Goal: Task Accomplishment & Management: Manage account settings

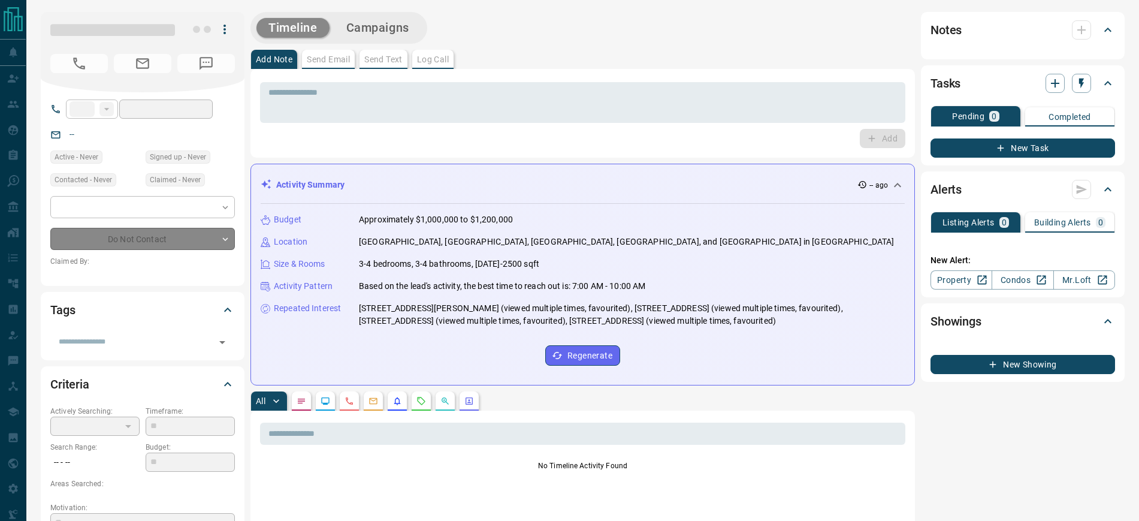
type input "**"
type input "**********"
type input "**"
type input "*********"
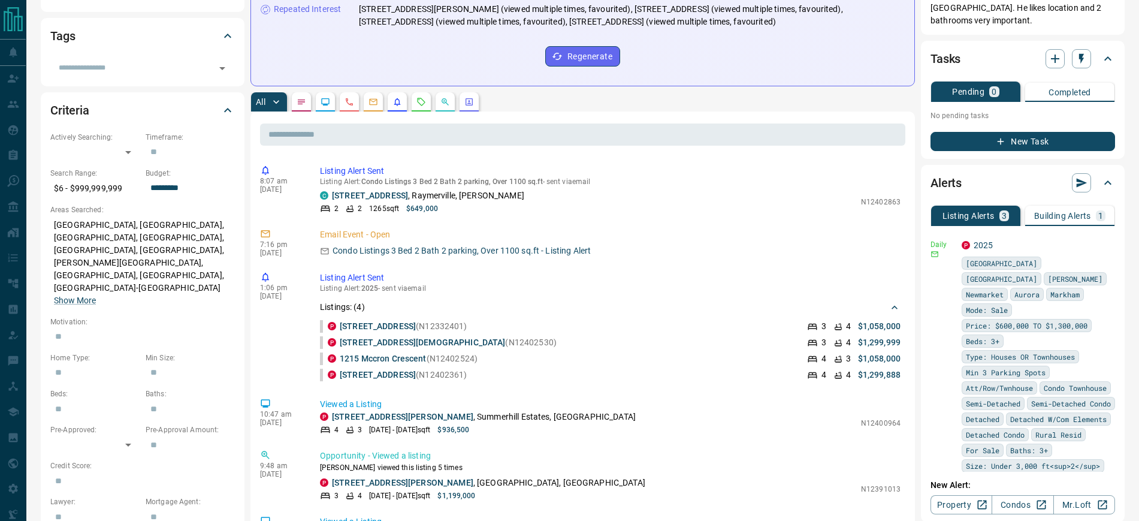
scroll to position [300, 0]
click at [1061, 211] on p "Building Alerts" at bounding box center [1062, 215] width 57 height 8
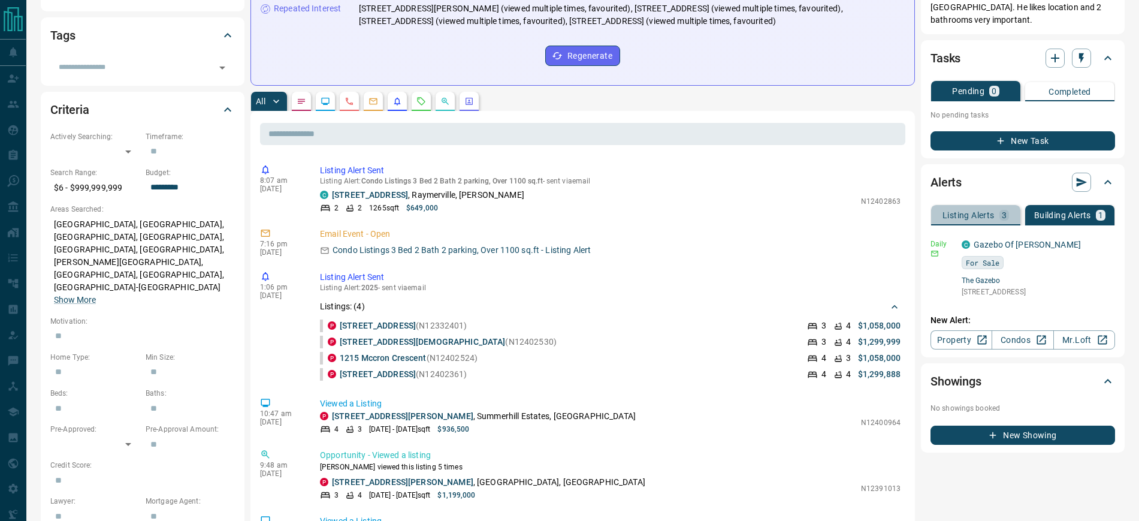
click at [964, 211] on p "Listing Alerts" at bounding box center [969, 215] width 52 height 8
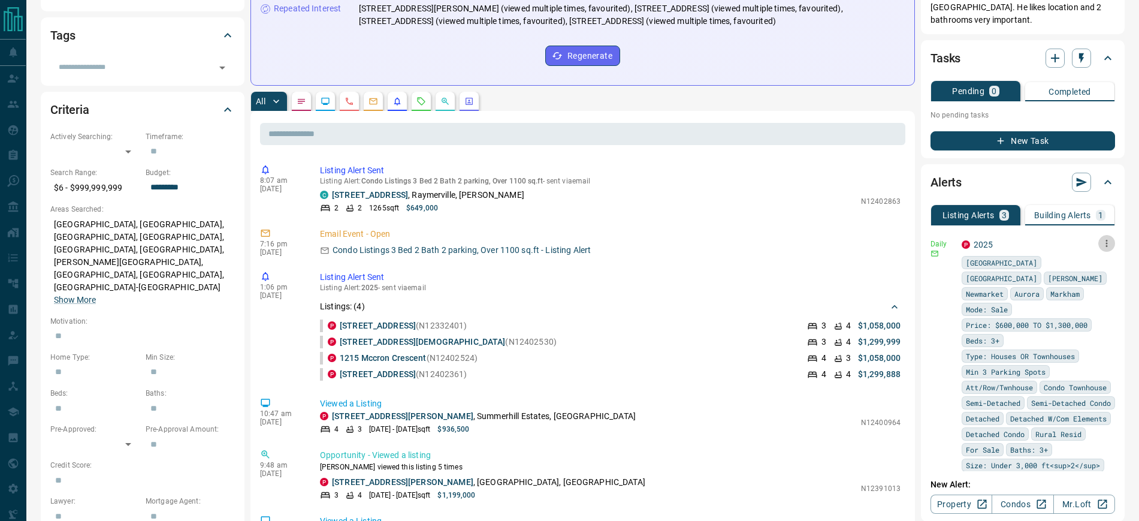
click at [1101, 238] on icon "button" at bounding box center [1106, 243] width 11 height 11
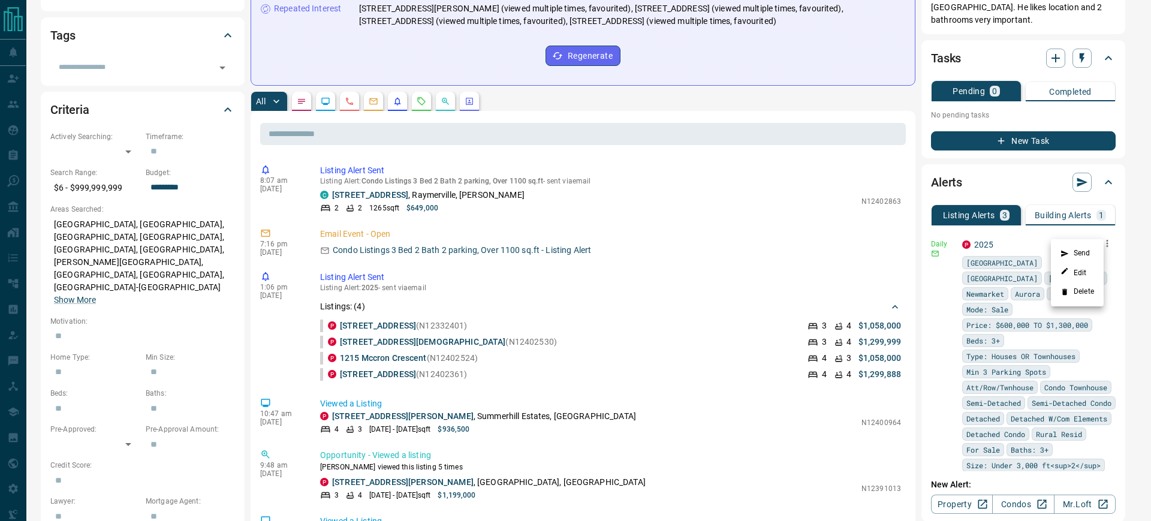
click at [933, 316] on div at bounding box center [575, 260] width 1151 height 521
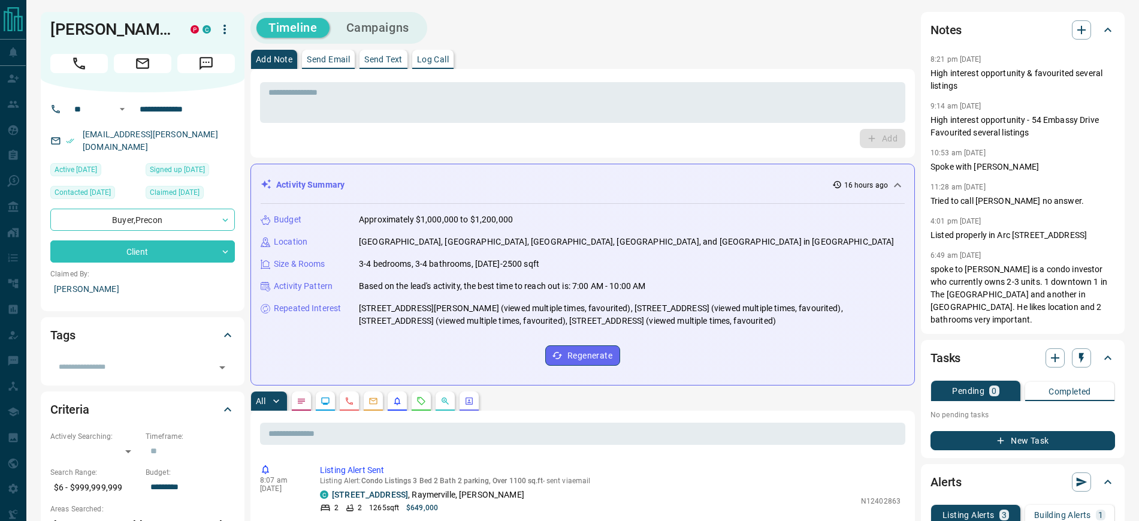
scroll to position [75, 0]
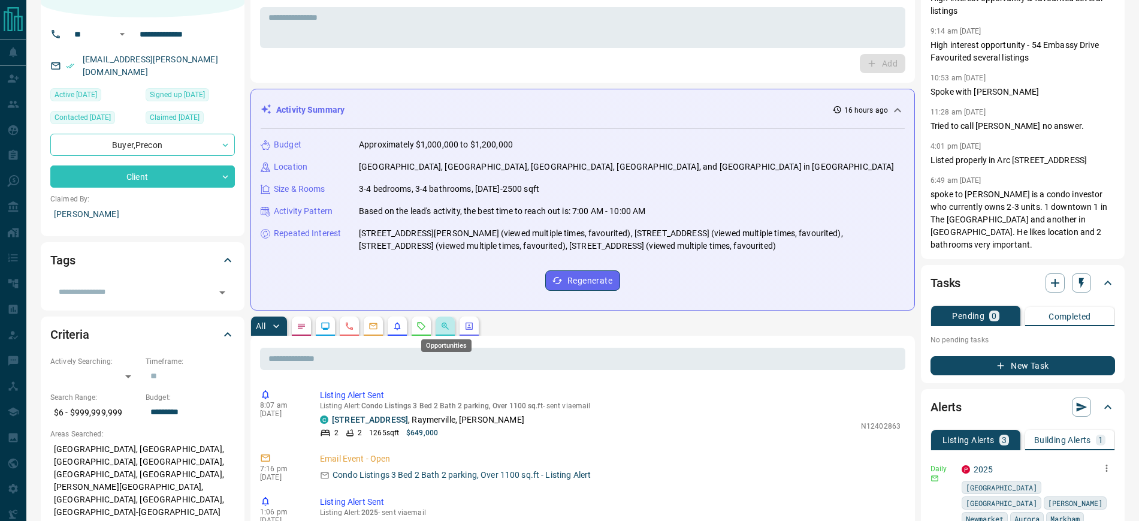
click at [443, 327] on icon "Opportunities" at bounding box center [445, 326] width 10 height 10
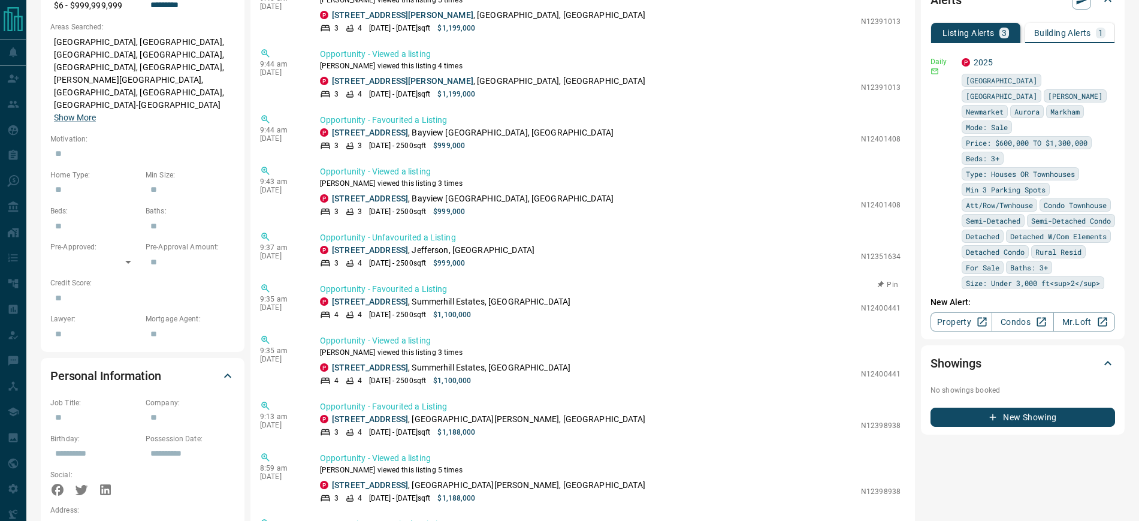
scroll to position [257, 0]
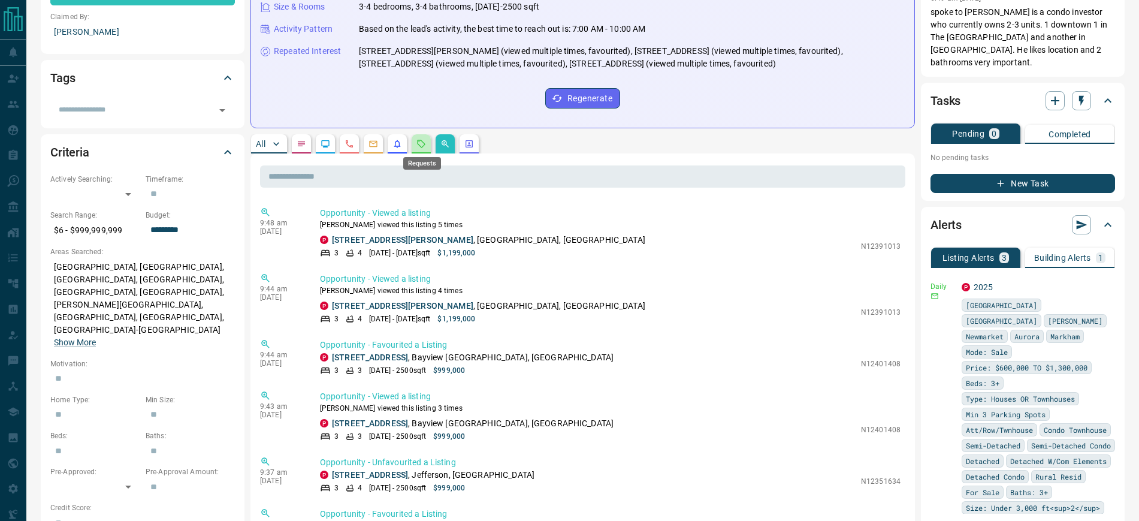
click at [421, 140] on icon "Requests" at bounding box center [422, 144] width 8 height 8
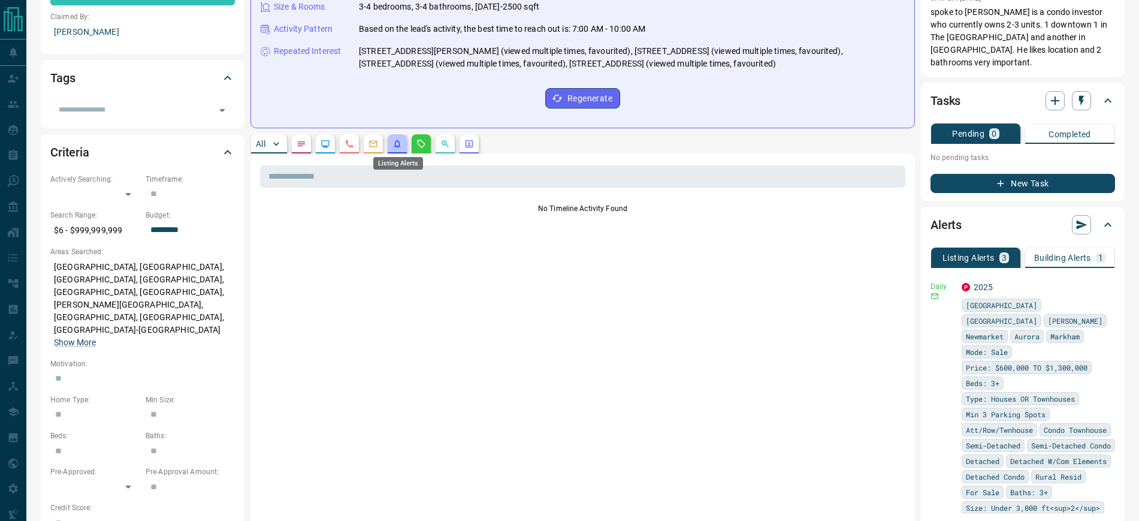
click at [397, 146] on icon "Listing Alerts" at bounding box center [398, 144] width 10 height 10
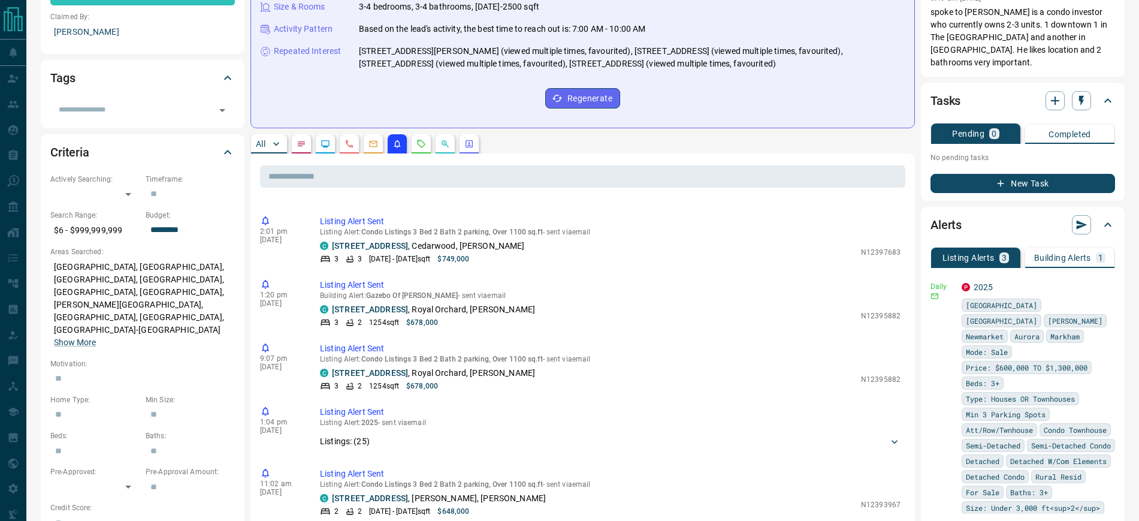
scroll to position [300, 0]
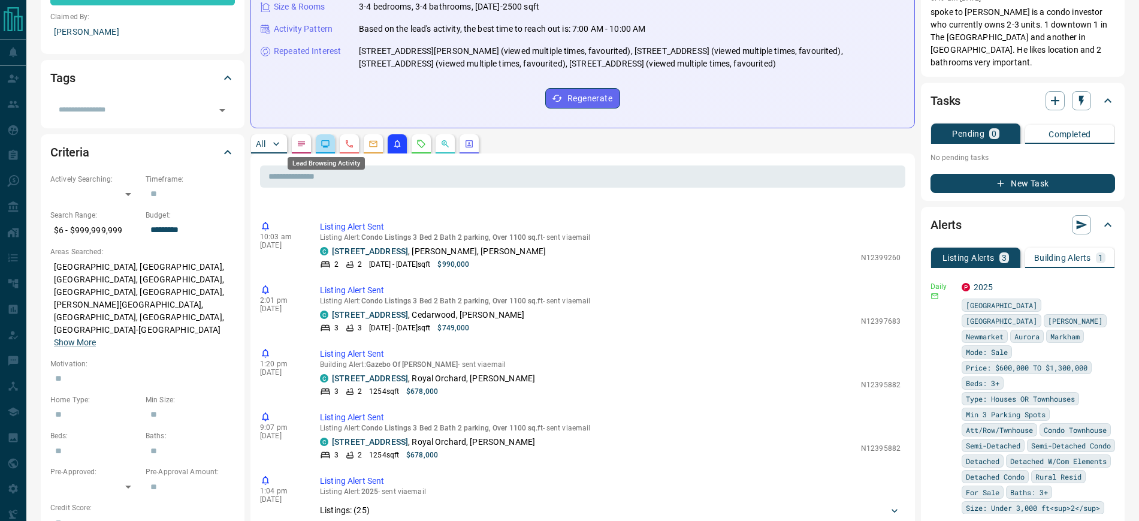
click at [324, 146] on icon "Lead Browsing Activity" at bounding box center [326, 144] width 10 height 10
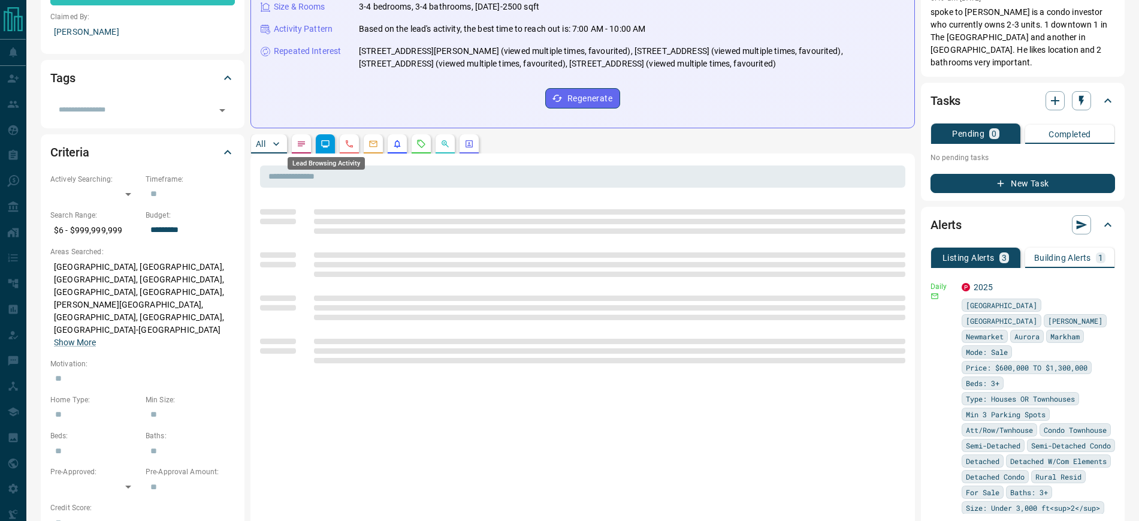
scroll to position [0, 0]
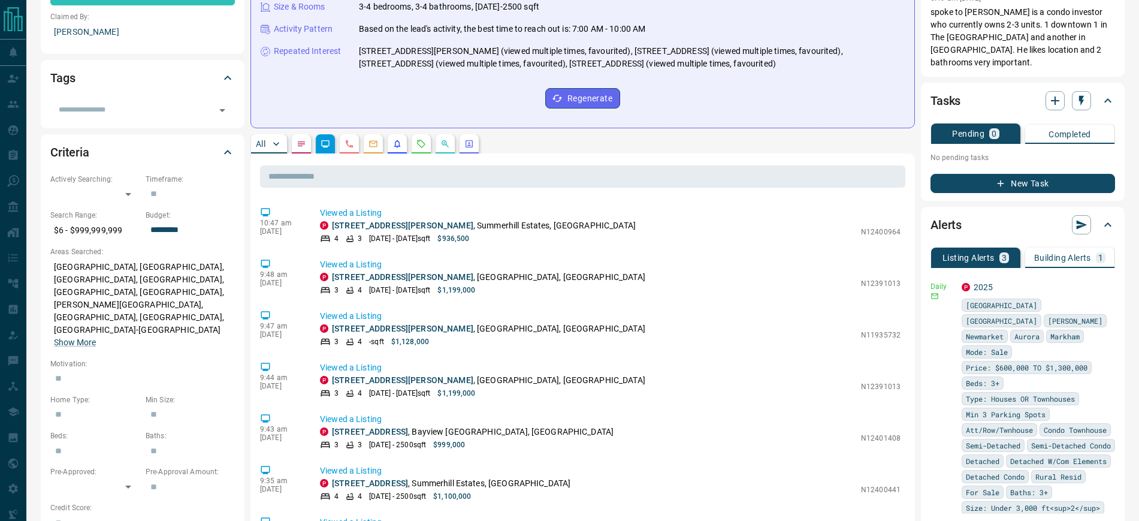
click at [300, 137] on button "button" at bounding box center [301, 143] width 19 height 19
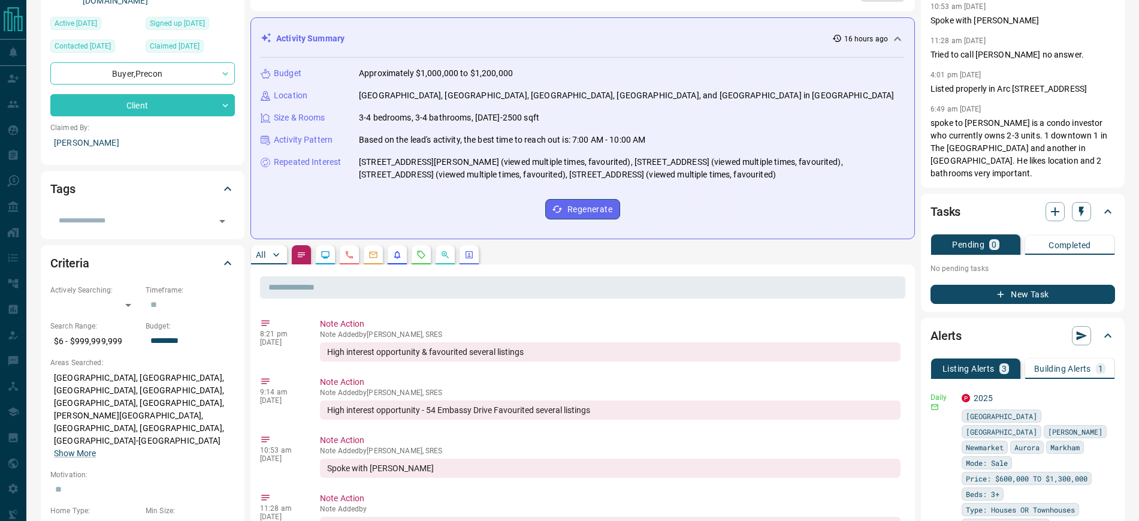
scroll to position [182, 0]
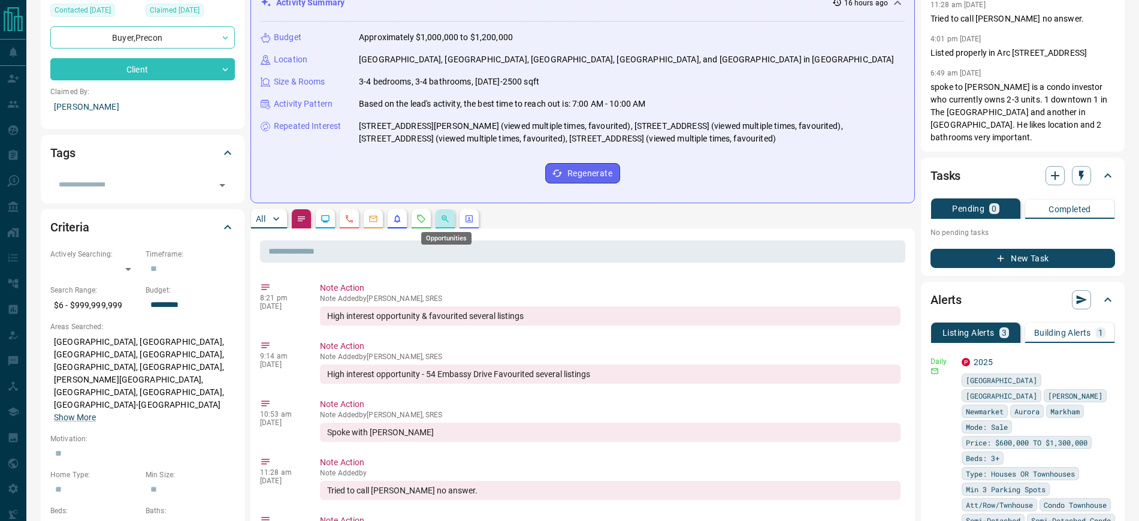
click at [445, 215] on icon "Opportunities" at bounding box center [445, 218] width 7 height 7
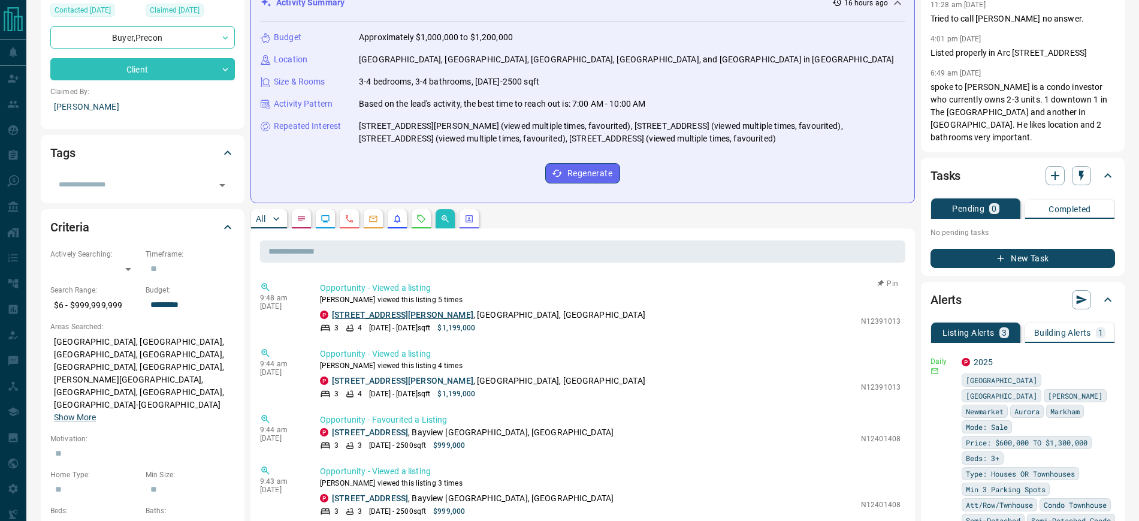
click at [372, 316] on link "[STREET_ADDRESS][PERSON_NAME]" at bounding box center [402, 315] width 141 height 10
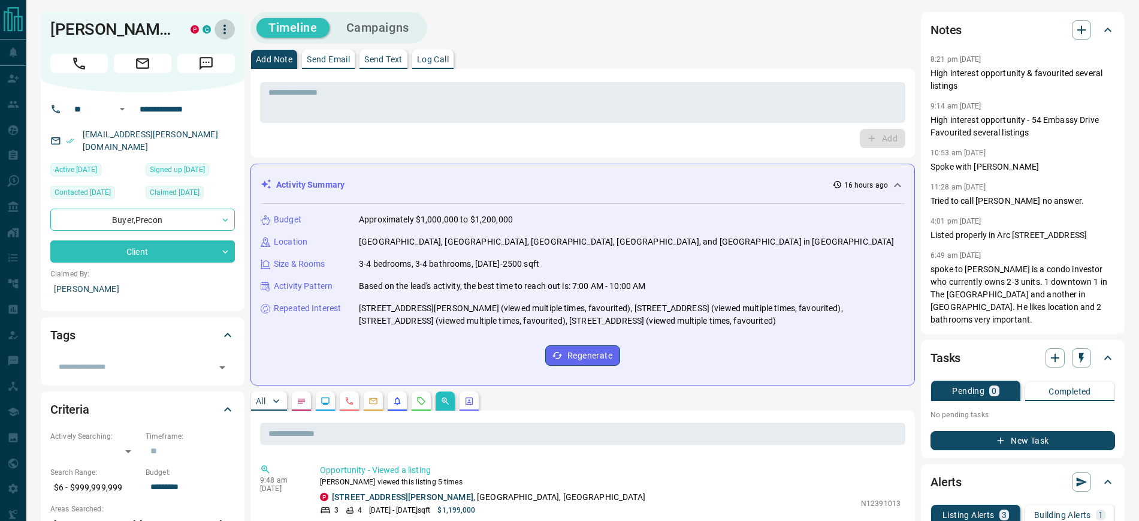
click at [224, 31] on icon "button" at bounding box center [225, 29] width 14 height 14
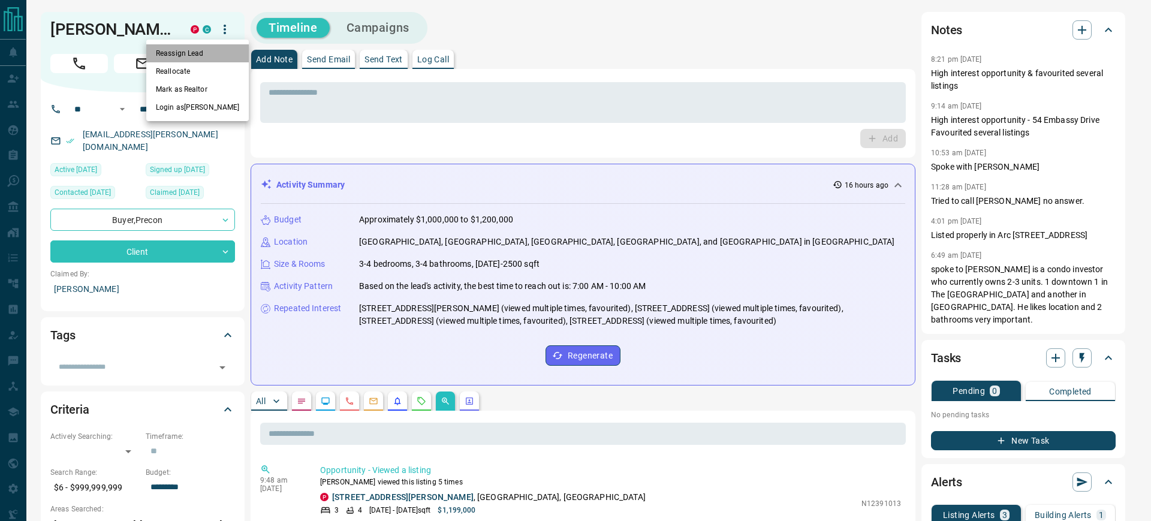
click at [208, 50] on li "Reassign Lead" at bounding box center [197, 53] width 102 height 18
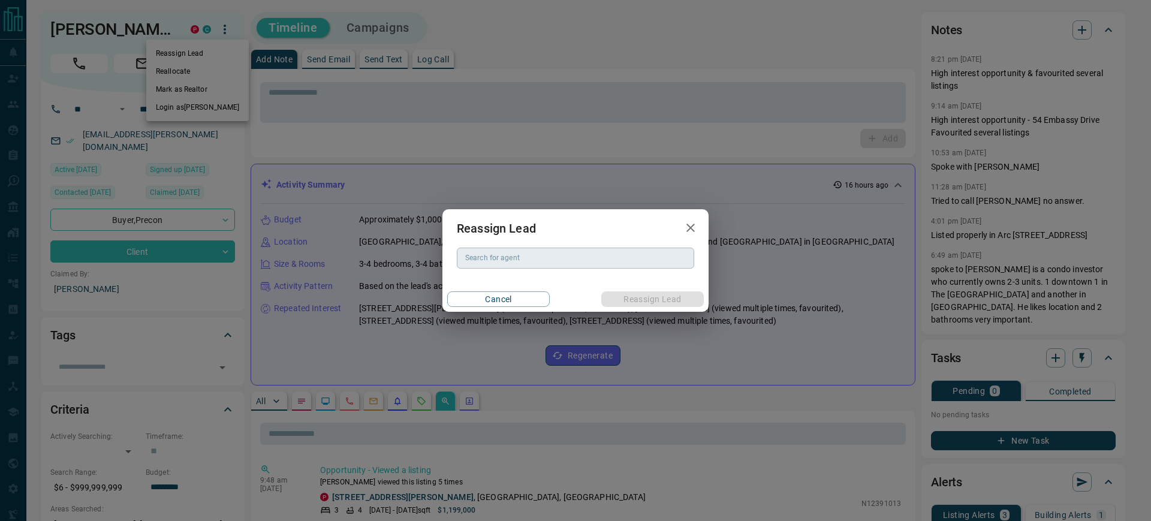
click at [530, 253] on input "Search for agent" at bounding box center [574, 257] width 228 height 13
type input "****"
click at [687, 228] on icon "button" at bounding box center [690, 228] width 14 height 14
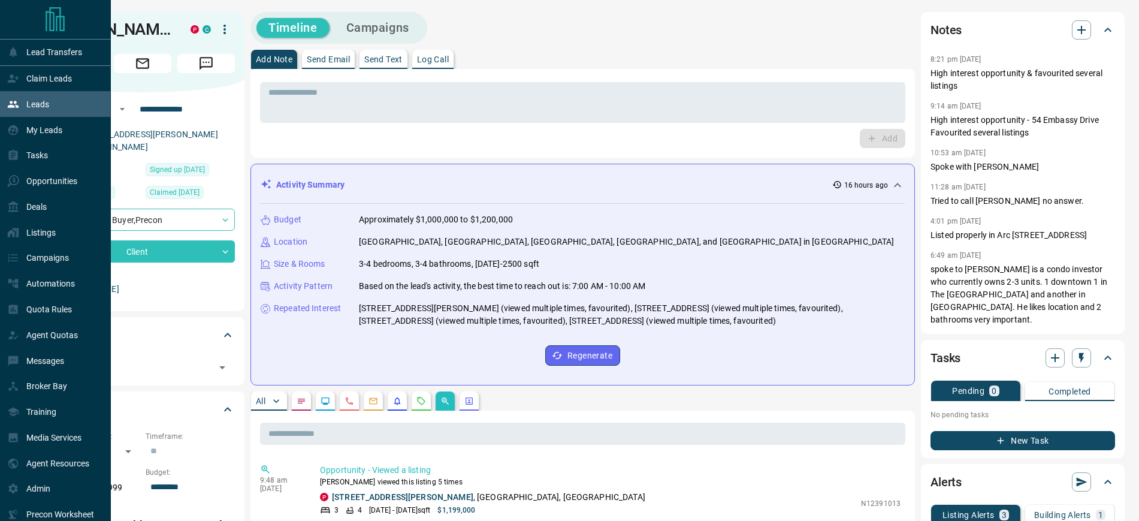
click at [70, 107] on div "Leads" at bounding box center [55, 104] width 111 height 26
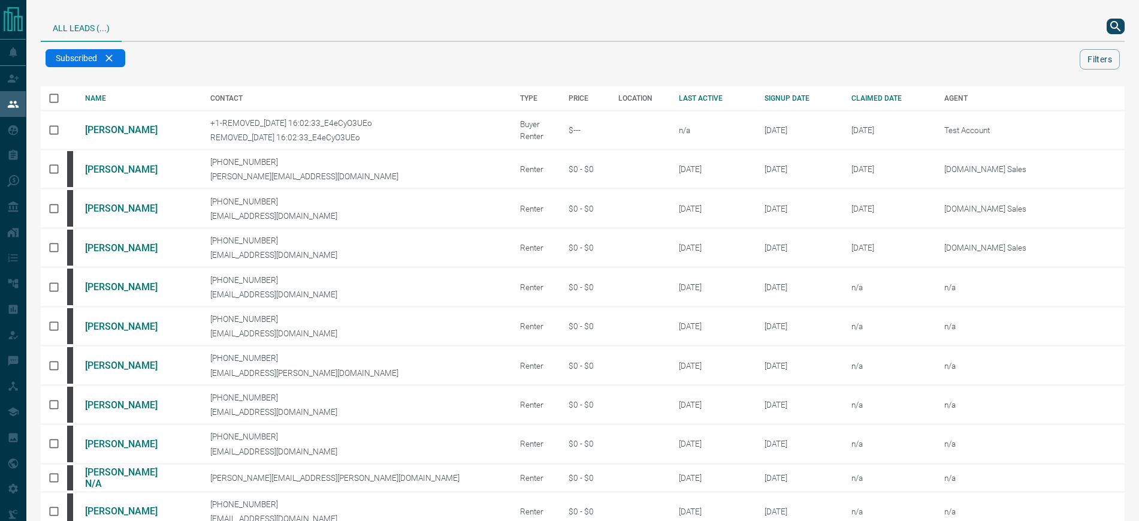
click at [1113, 19] on icon "search button" at bounding box center [1116, 26] width 14 height 14
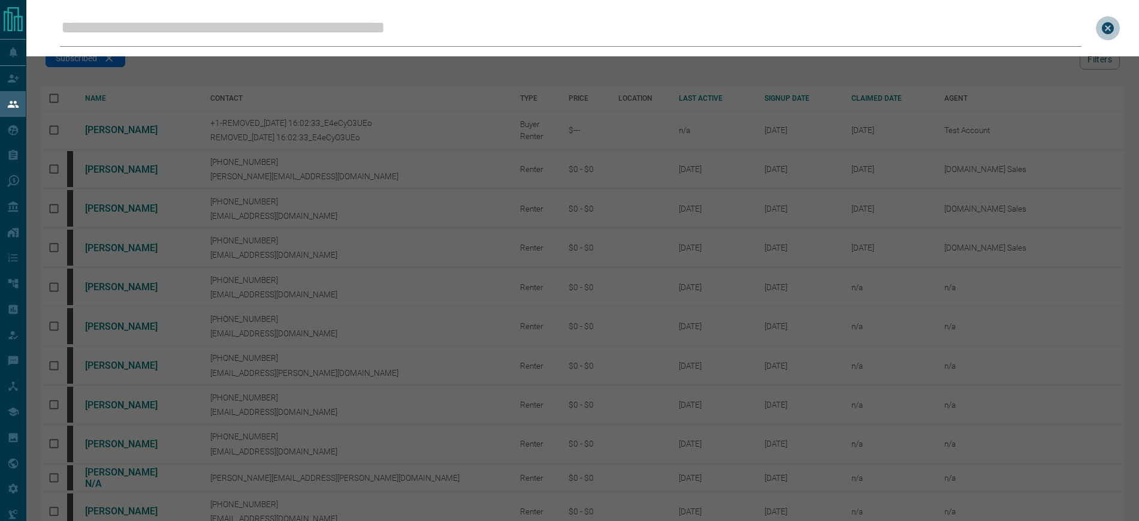
click at [1114, 24] on icon "close search bar" at bounding box center [1108, 28] width 12 height 12
